Goal: Contribute content: Add original content to the website for others to see

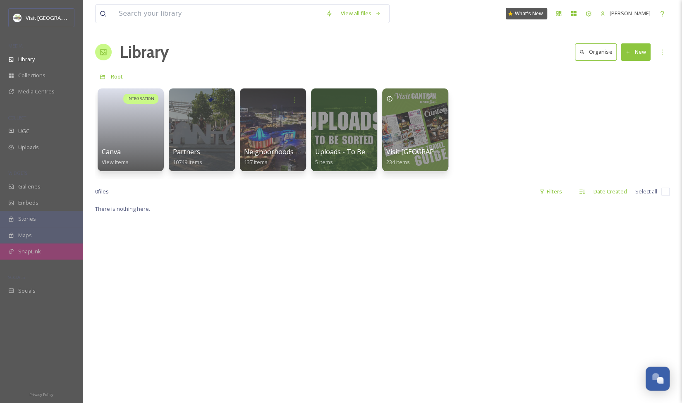
click at [31, 250] on span "SnapLink" at bounding box center [29, 252] width 23 height 8
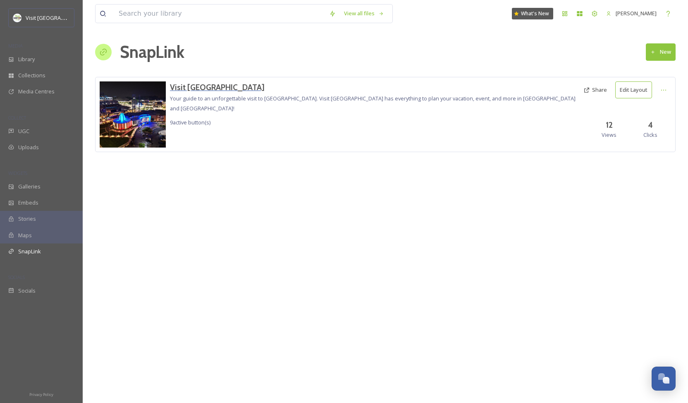
click at [189, 86] on h3 "Visit [GEOGRAPHIC_DATA]" at bounding box center [375, 87] width 410 height 12
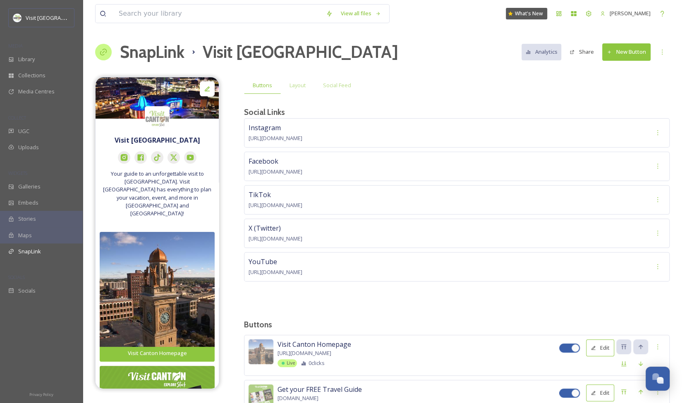
click at [616, 49] on button "New Button" at bounding box center [626, 51] width 48 height 17
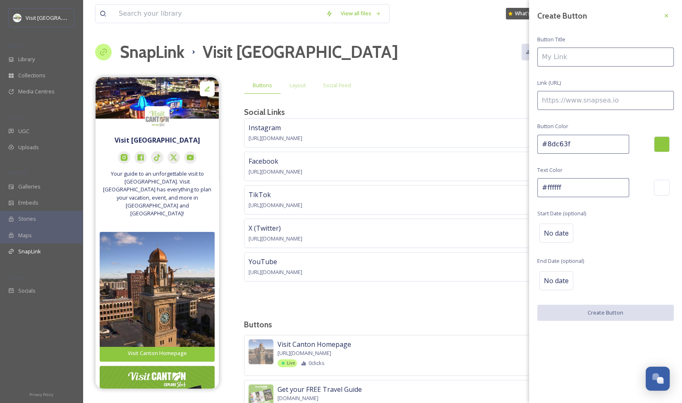
click at [590, 63] on input at bounding box center [605, 57] width 137 height 19
click at [579, 101] on input at bounding box center [605, 100] width 137 height 19
paste input "[URL][DOMAIN_NAME]"
type input "[URL][DOMAIN_NAME]"
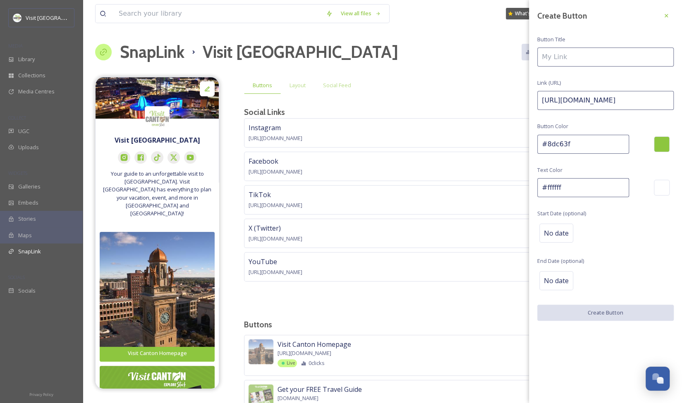
scroll to position [0, 0]
click at [574, 55] on input at bounding box center [605, 57] width 137 height 19
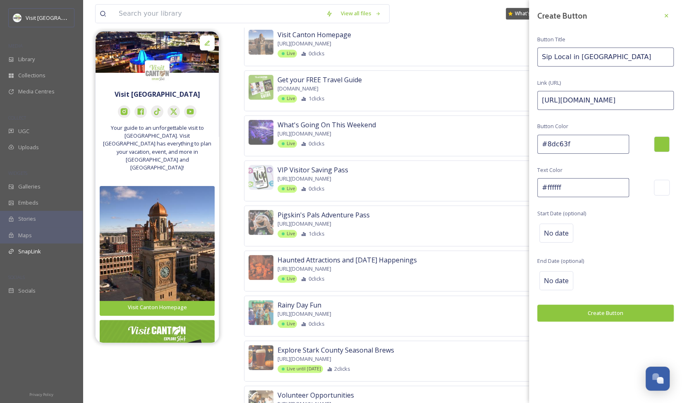
scroll to position [310, 0]
type input "Sip Local in [GEOGRAPHIC_DATA]"
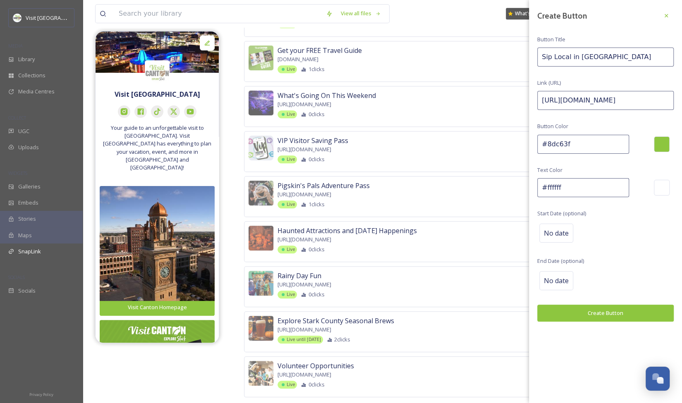
scroll to position [353, 0]
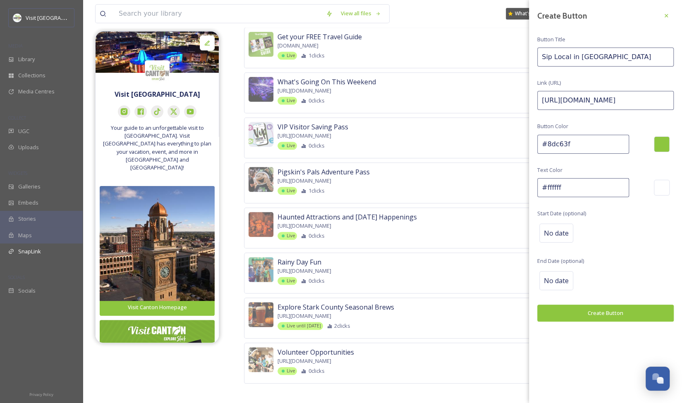
click at [610, 312] on button "Create Button" at bounding box center [605, 313] width 137 height 17
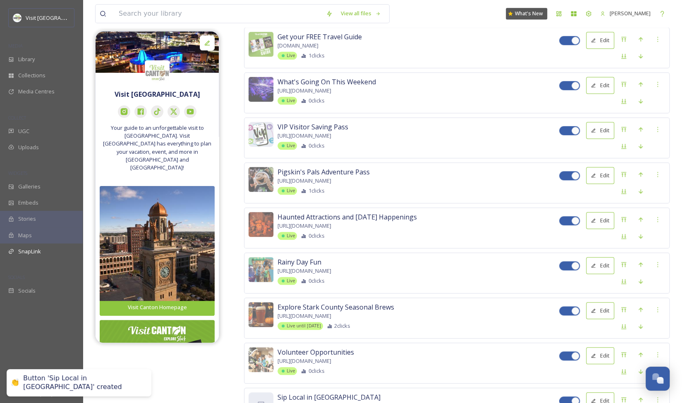
scroll to position [398, 0]
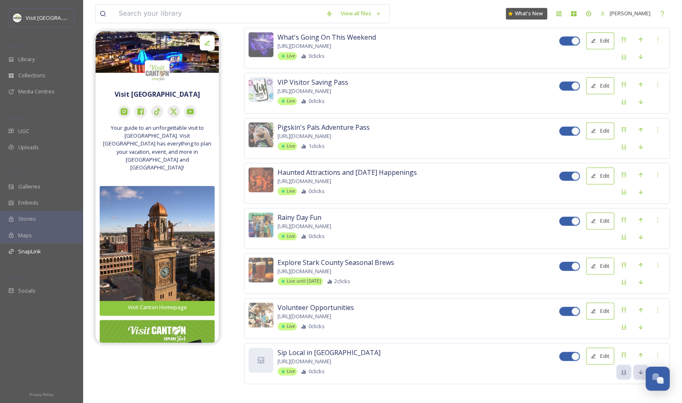
click at [605, 351] on button "Edit" at bounding box center [600, 356] width 28 height 17
click at [261, 356] on icon at bounding box center [261, 360] width 8 height 8
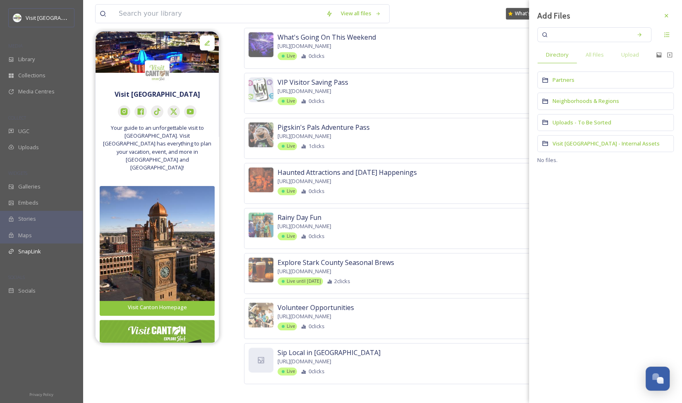
click at [552, 38] on input at bounding box center [589, 35] width 78 height 18
type input "coffee"
click at [595, 52] on span "All Files" at bounding box center [595, 55] width 18 height 8
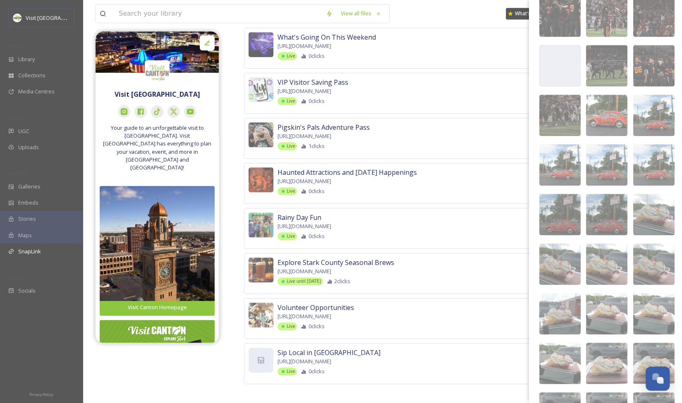
scroll to position [0, 0]
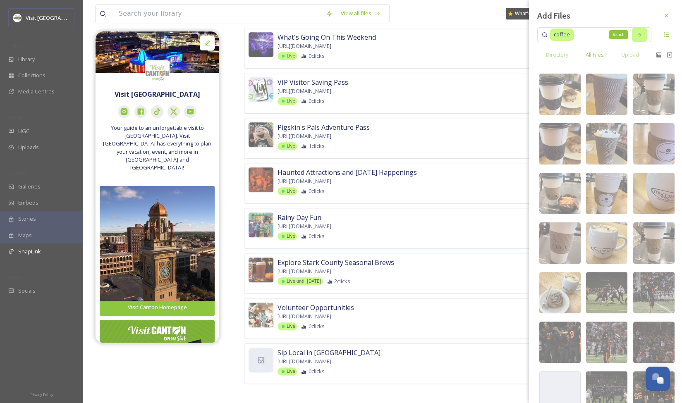
click at [633, 39] on div "Search" at bounding box center [639, 34] width 15 height 15
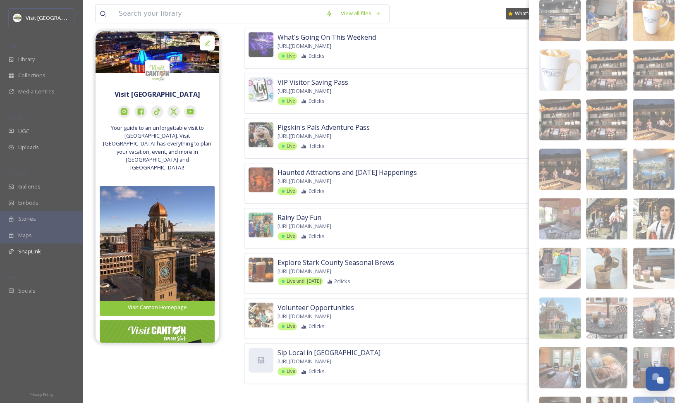
scroll to position [867, 0]
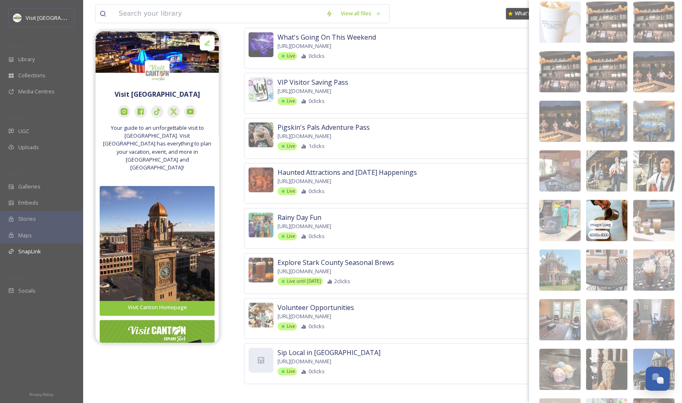
click at [608, 221] on img at bounding box center [606, 220] width 41 height 41
click at [199, 365] on div "Visit [GEOGRAPHIC_DATA] Your guide to an unforgettable visit to America's [GEOG…" at bounding box center [382, 44] width 575 height 730
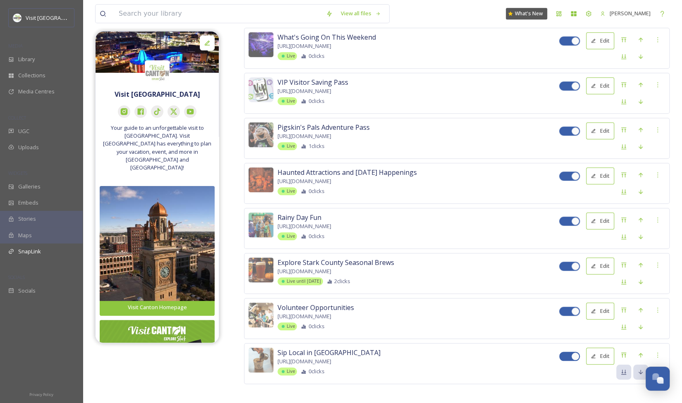
click at [607, 350] on button "Edit" at bounding box center [600, 356] width 28 height 17
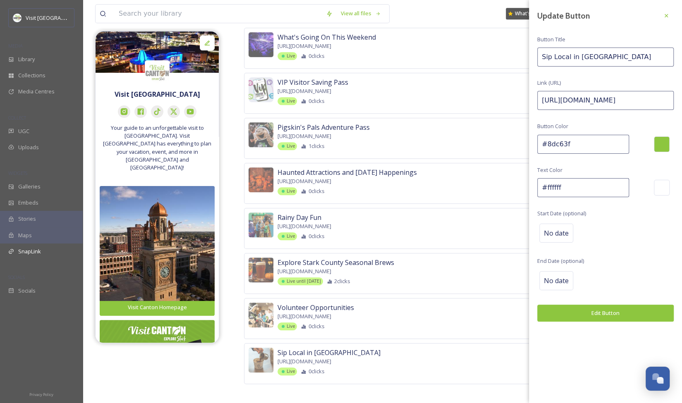
click at [179, 371] on div "Visit [GEOGRAPHIC_DATA] Your guide to an unforgettable visit to America's [GEOG…" at bounding box center [382, 44] width 575 height 730
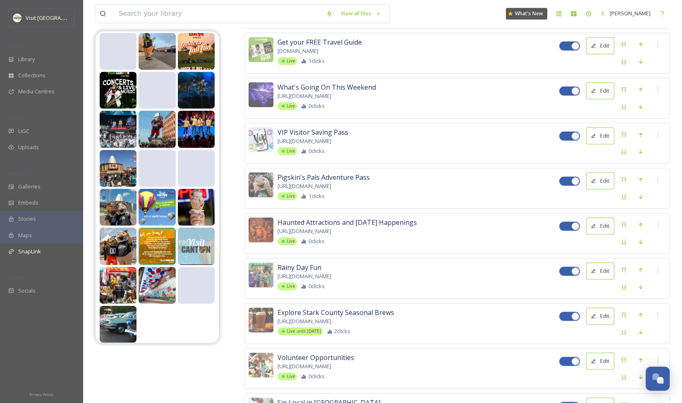
scroll to position [398, 0]
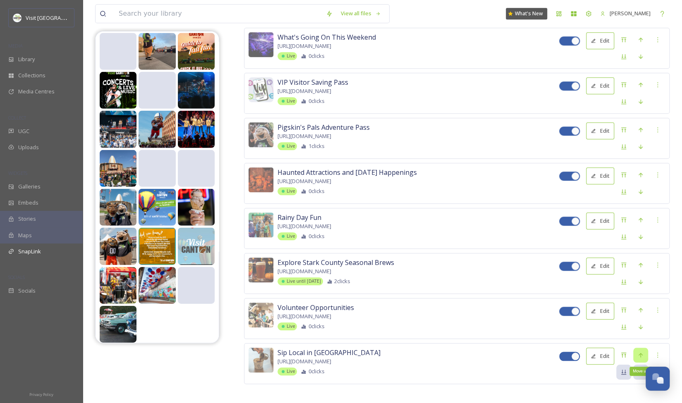
click at [645, 349] on div "Move up" at bounding box center [640, 355] width 15 height 15
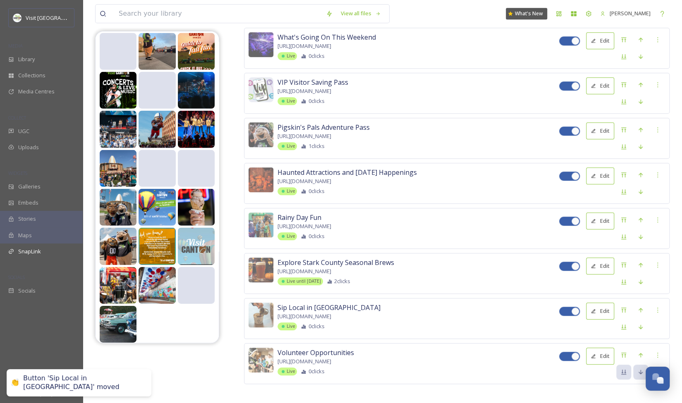
scroll to position [0, 0]
